Goal: Task Accomplishment & Management: Complete application form

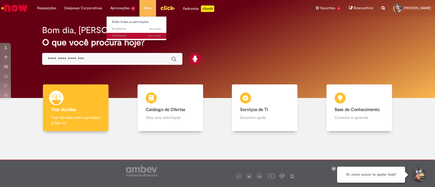
click at [120, 36] on span "16m atrás 16 minutos atrás R13584923" at bounding box center [136, 36] width 49 height 4
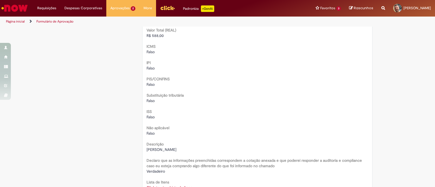
scroll to position [645, 0]
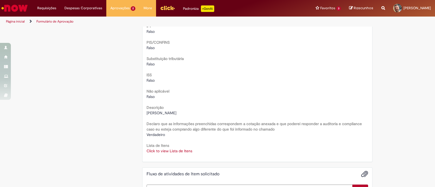
click at [164, 149] on link "Click to view Lista de Itens" at bounding box center [169, 151] width 46 height 5
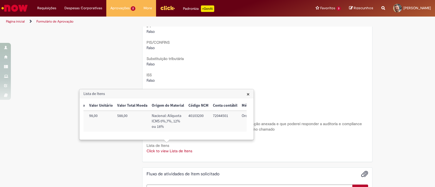
scroll to position [0, 166]
click at [179, 149] on link "Click to view Lista de Itens" at bounding box center [169, 151] width 46 height 5
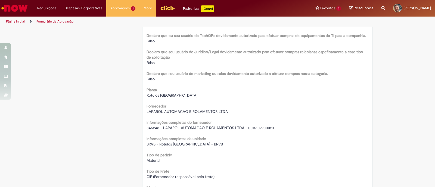
scroll to position [0, 0]
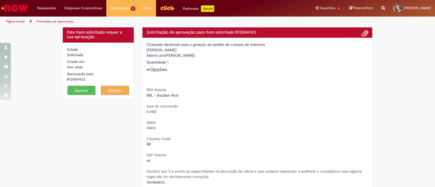
click at [77, 92] on button "Aprovar" at bounding box center [81, 90] width 28 height 9
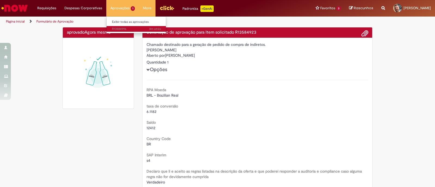
click at [121, 29] on span "8m atrás 8 minutos atrás R13584996" at bounding box center [136, 29] width 49 height 4
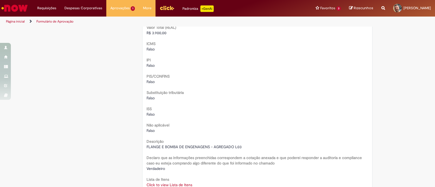
scroll to position [645, 0]
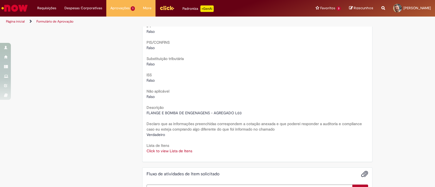
click at [161, 150] on link "Click to view Lista de Itens" at bounding box center [169, 151] width 46 height 5
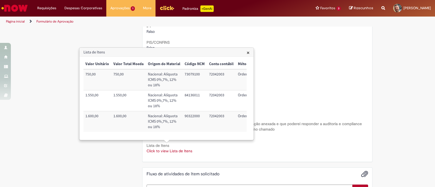
scroll to position [0, 163]
click at [184, 151] on link "Click to view Lista de Itens" at bounding box center [169, 151] width 46 height 5
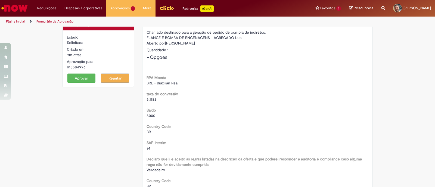
scroll to position [0, 0]
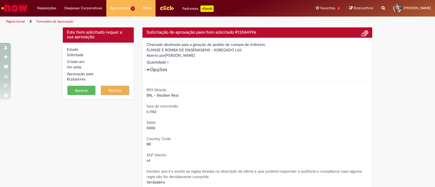
click at [73, 92] on button "Aprovar" at bounding box center [81, 90] width 28 height 9
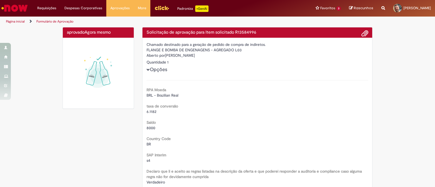
click at [20, 9] on img "Ir para a Homepage" at bounding box center [15, 8] width 28 height 11
